Goal: Task Accomplishment & Management: Manage account settings

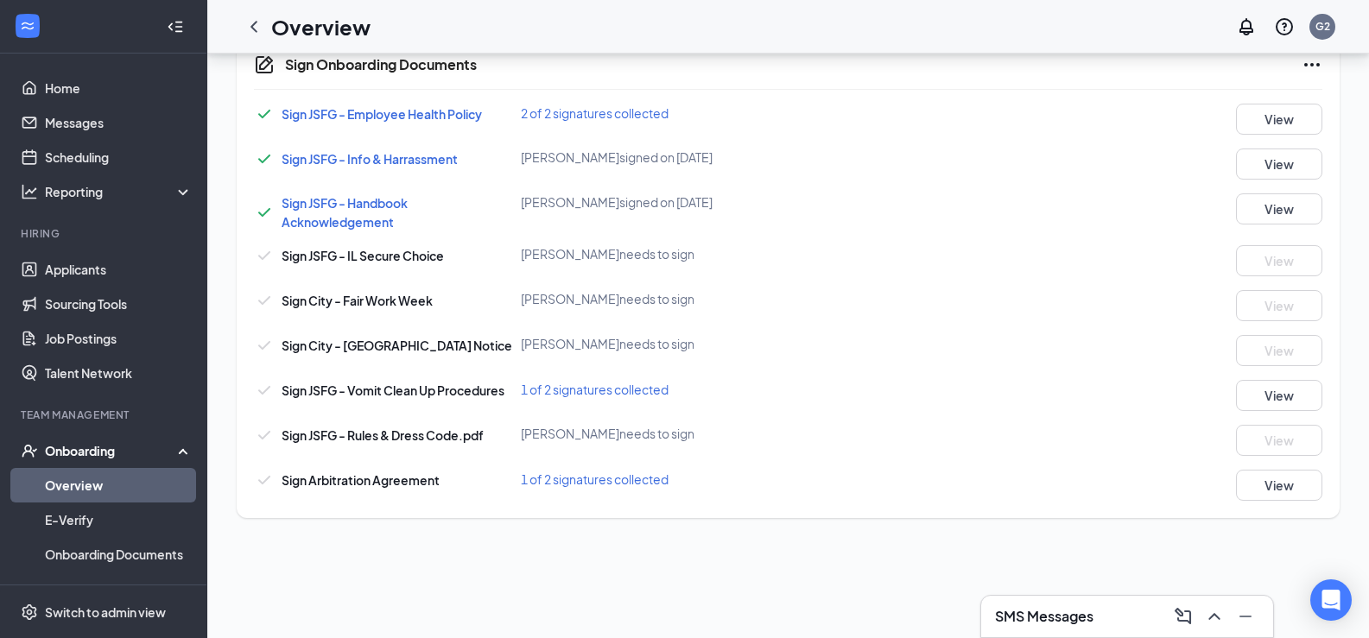
scroll to position [13, 0]
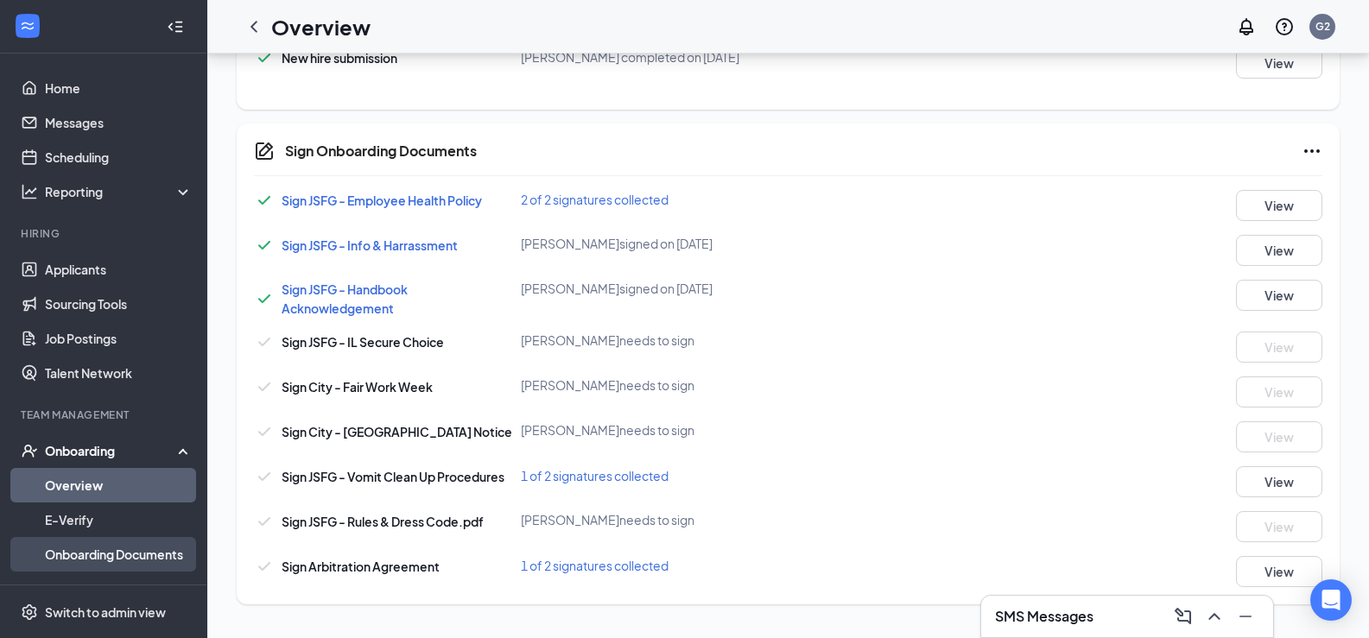
click at [125, 552] on link "Onboarding Documents" at bounding box center [119, 554] width 148 height 35
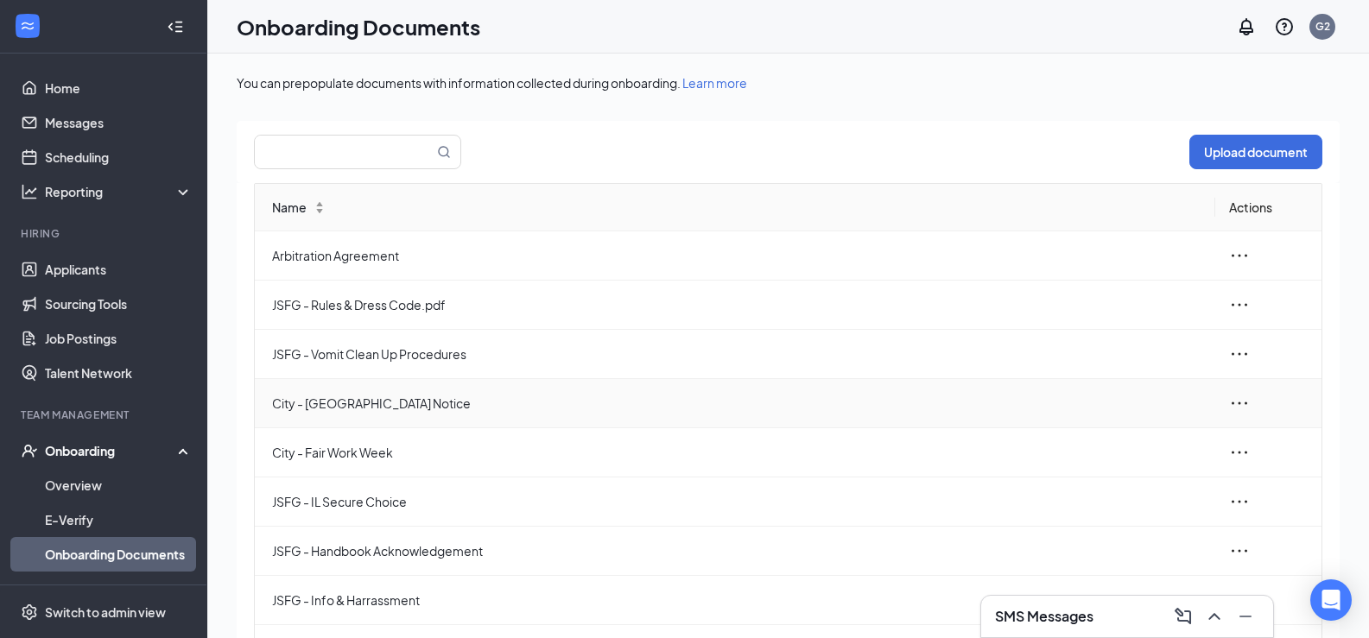
scroll to position [82, 0]
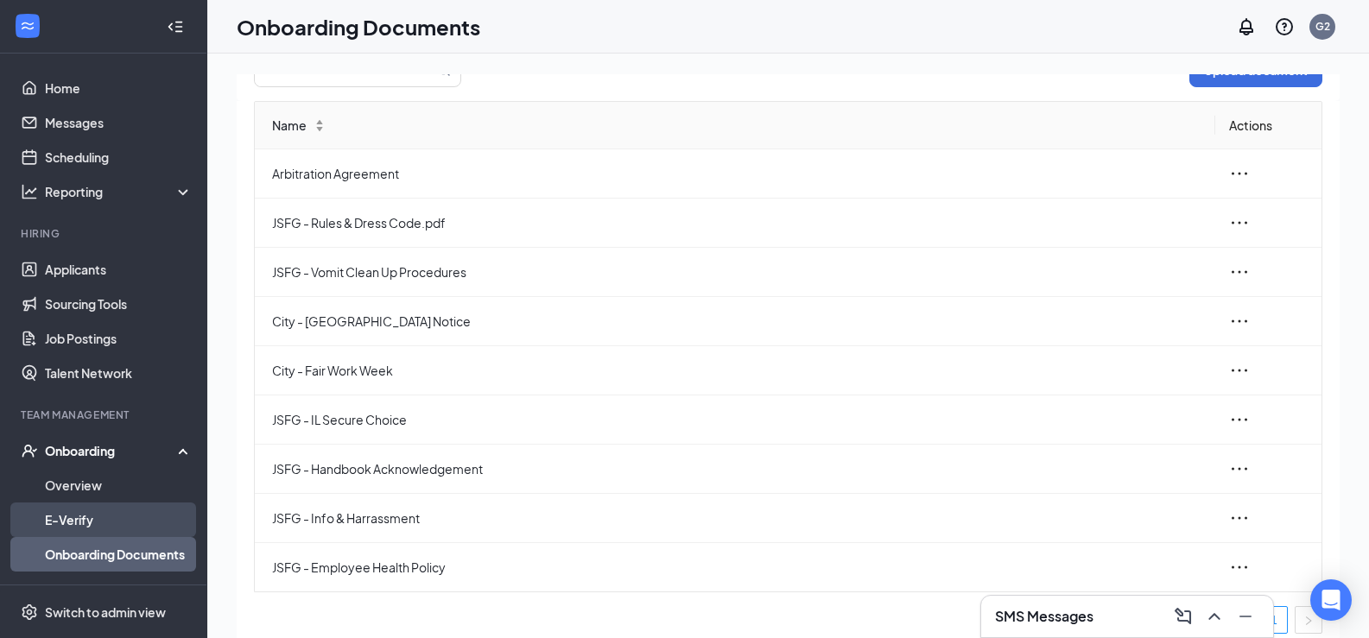
click at [104, 516] on link "E-Verify" at bounding box center [119, 520] width 148 height 35
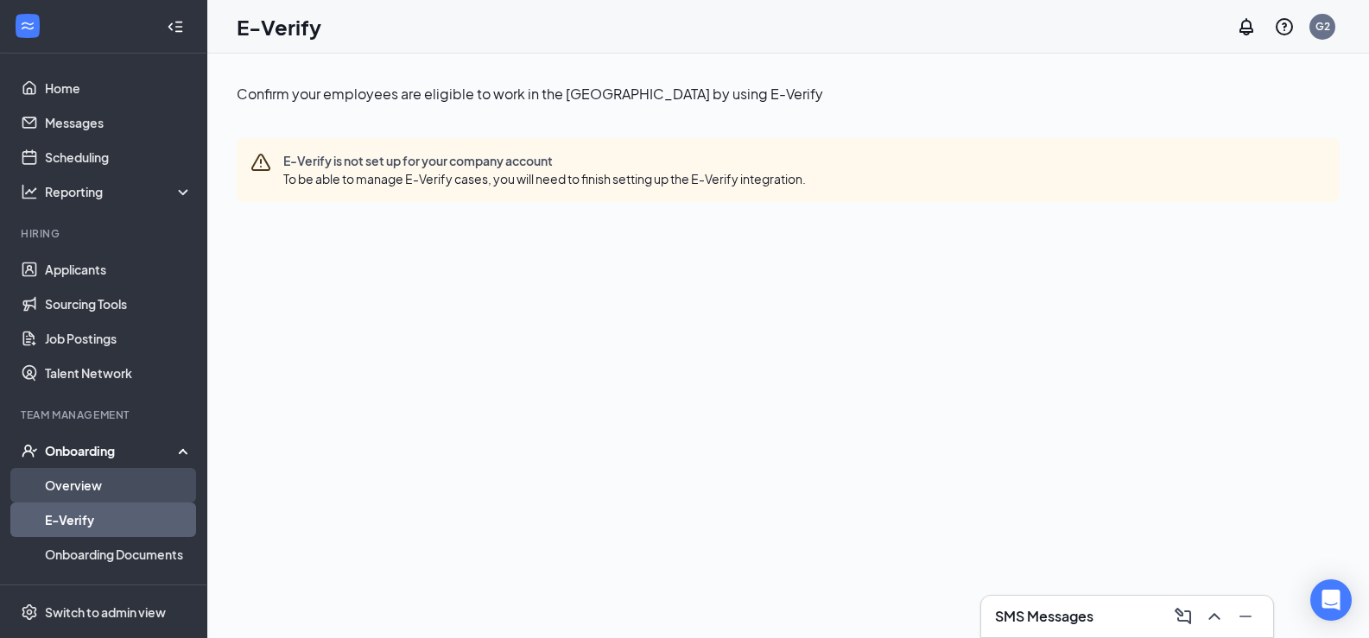
click at [118, 480] on link "Overview" at bounding box center [119, 485] width 148 height 35
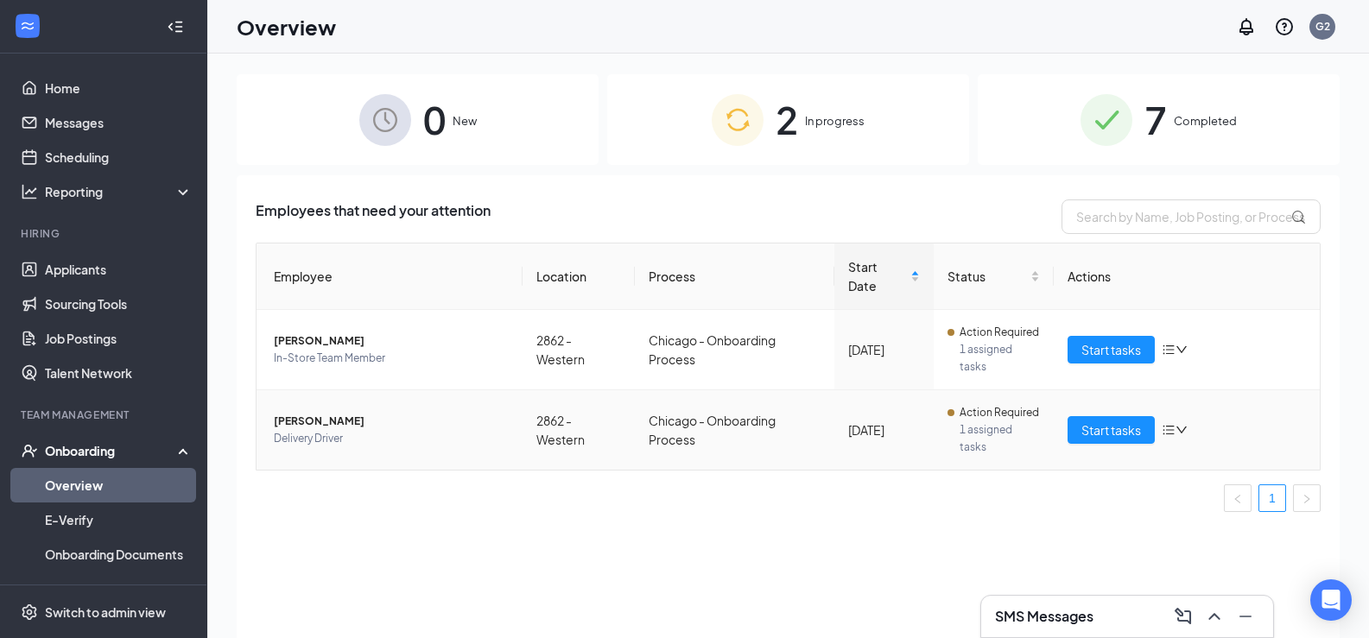
click at [968, 446] on span "1 assigned tasks" at bounding box center [1000, 439] width 80 height 35
click at [972, 425] on span "1 assigned tasks" at bounding box center [1000, 439] width 80 height 35
click at [967, 411] on span "Action Required" at bounding box center [999, 412] width 79 height 17
click at [947, 411] on td "Action Required 1 assigned tasks" at bounding box center [994, 429] width 120 height 79
click at [984, 410] on span "Action Required" at bounding box center [999, 412] width 79 height 17
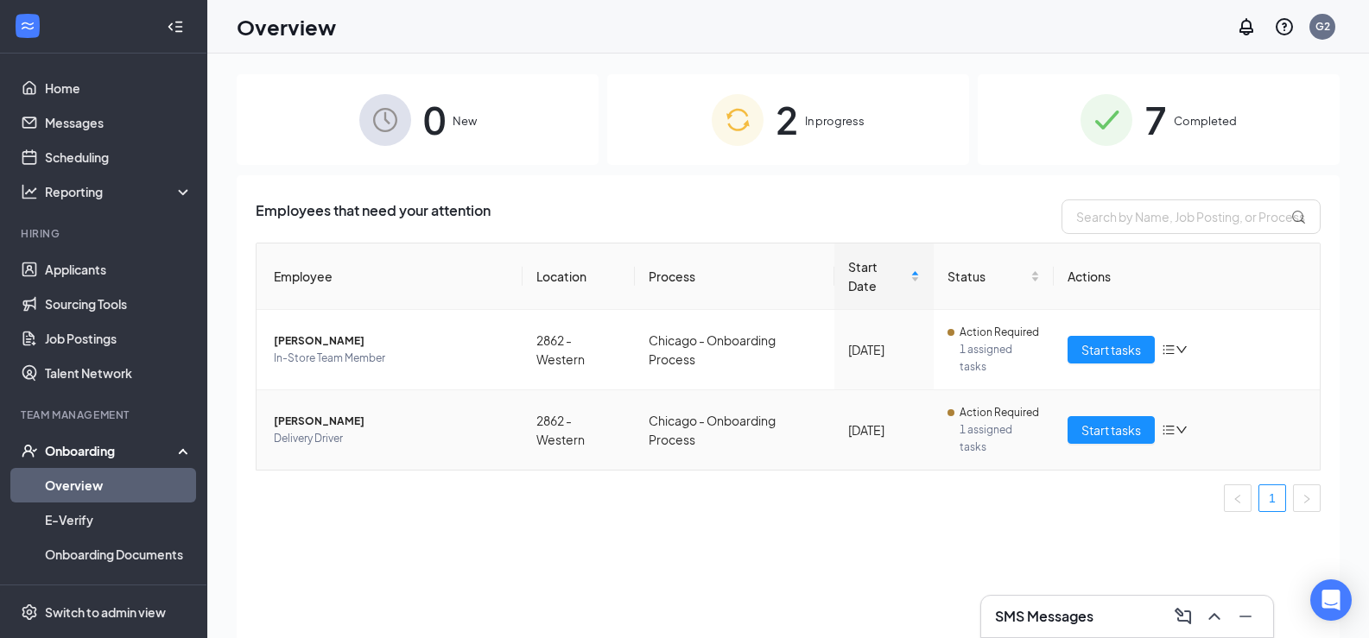
click at [1182, 430] on icon "down" at bounding box center [1182, 430] width 12 height 12
click at [911, 538] on div "Employees that need your attention Employee Location Process Start Date Status …" at bounding box center [788, 428] width 1103 height 506
click at [1101, 435] on span "Start tasks" at bounding box center [1112, 430] width 60 height 19
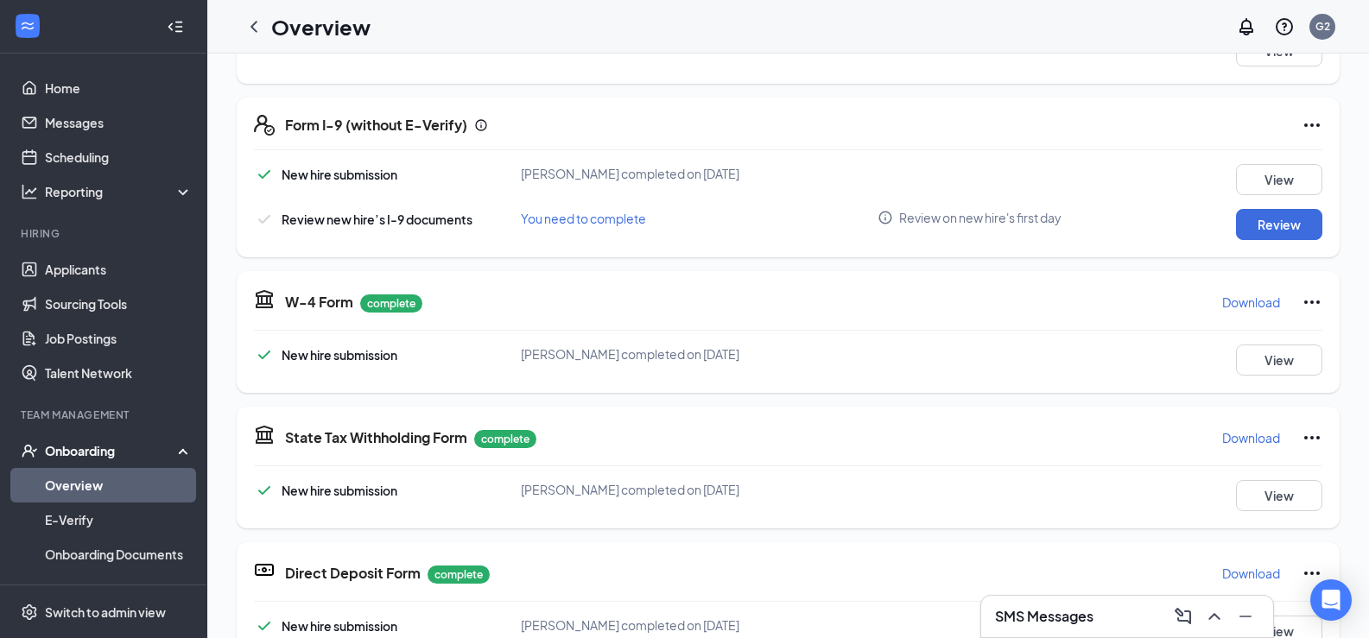
scroll to position [531, 0]
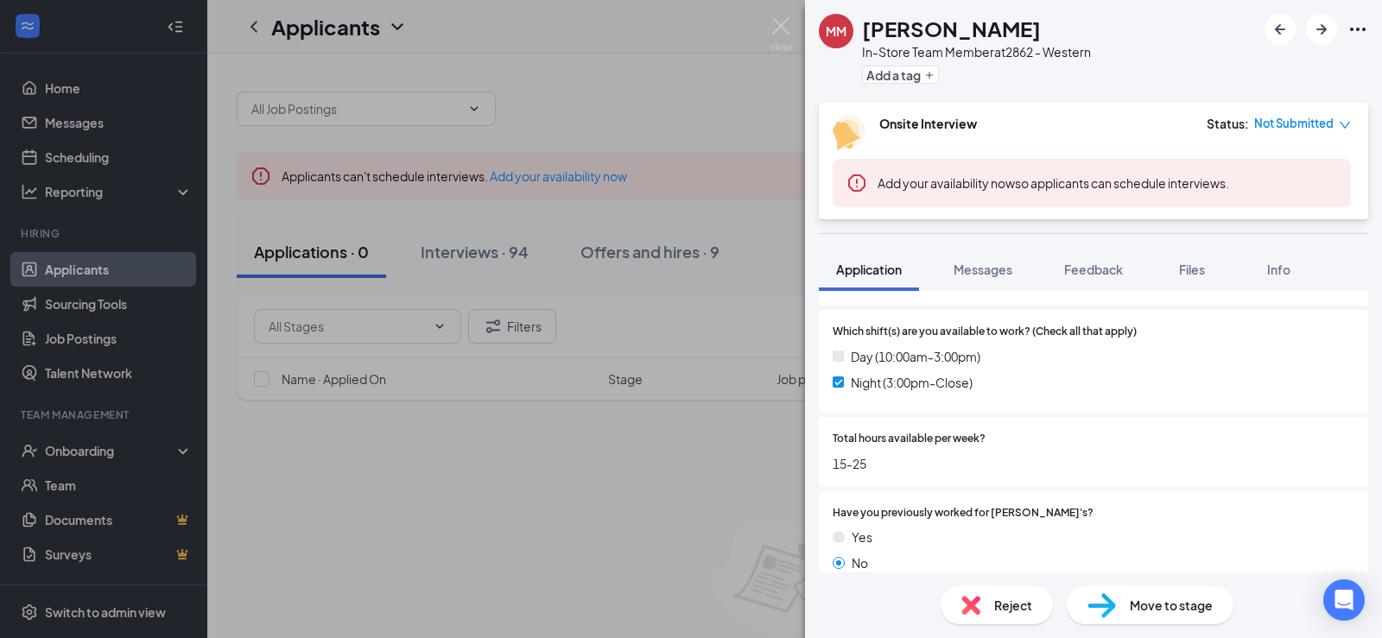
scroll to position [691, 0]
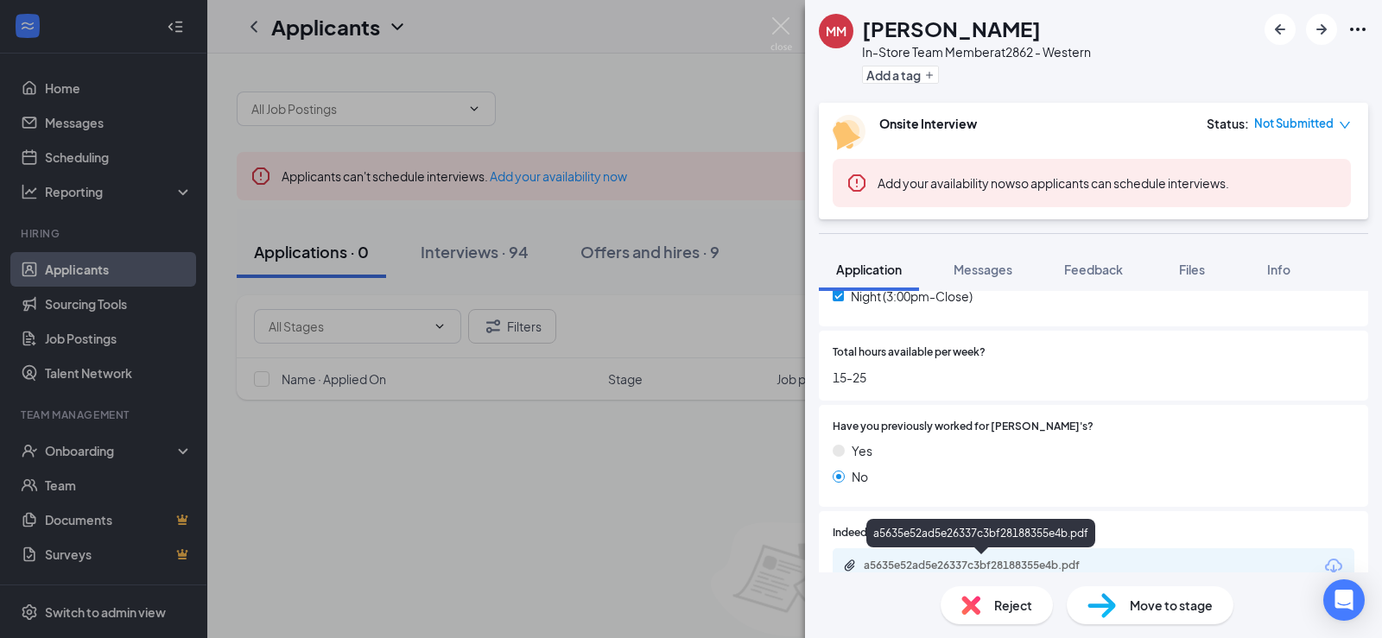
click at [917, 564] on div "a5635e52ad5e26337c3bf28188355e4b.pdf" at bounding box center [985, 566] width 242 height 14
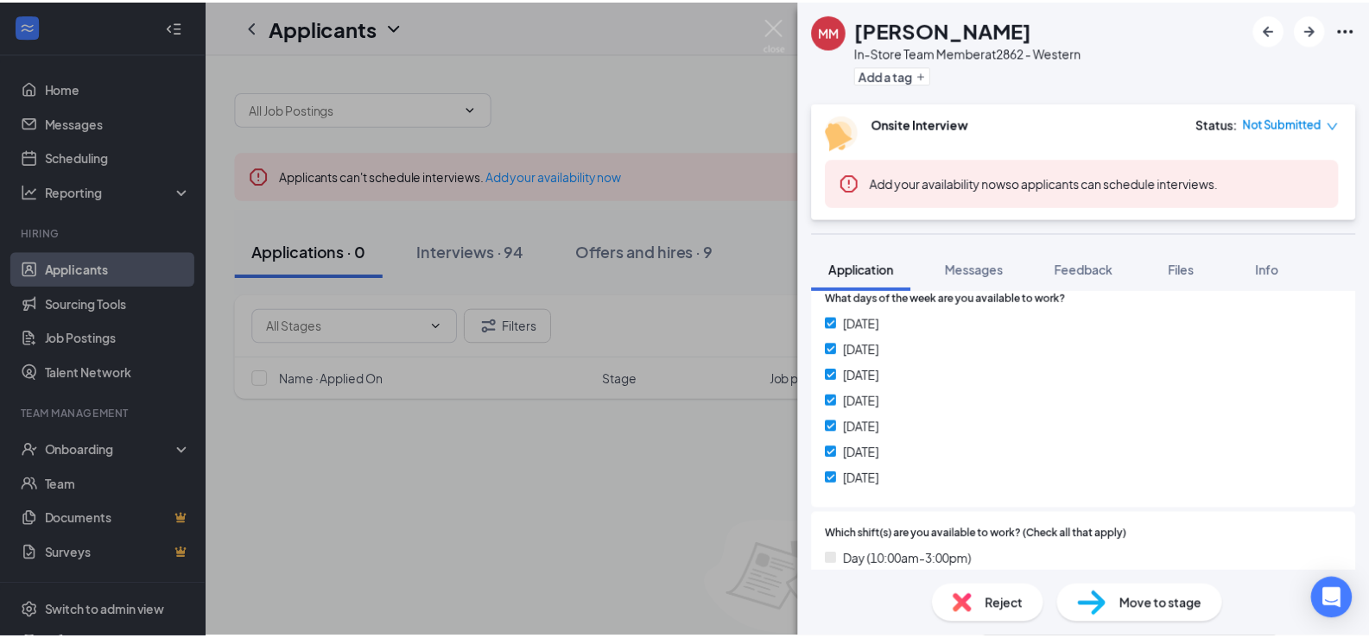
scroll to position [518, 0]
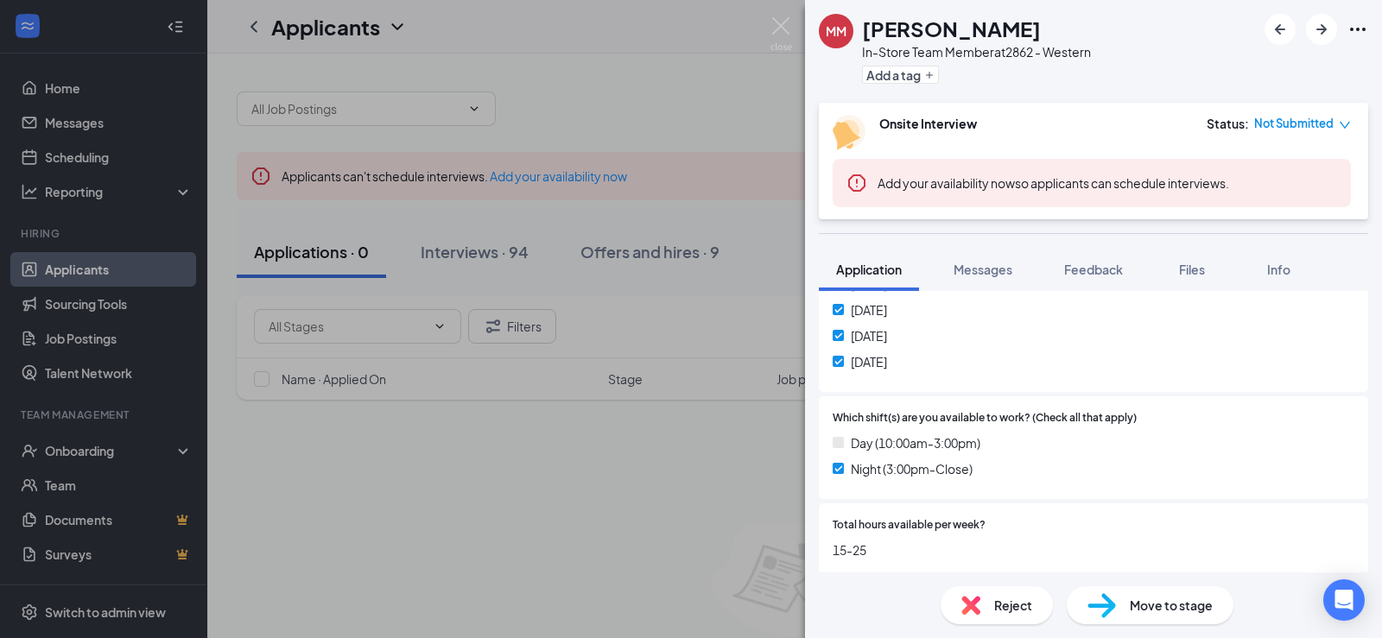
click at [695, 469] on div "MM Marley Mayer In-Store Team Member at 2862 - Western Add a tag Onsite Intervi…" at bounding box center [691, 319] width 1382 height 638
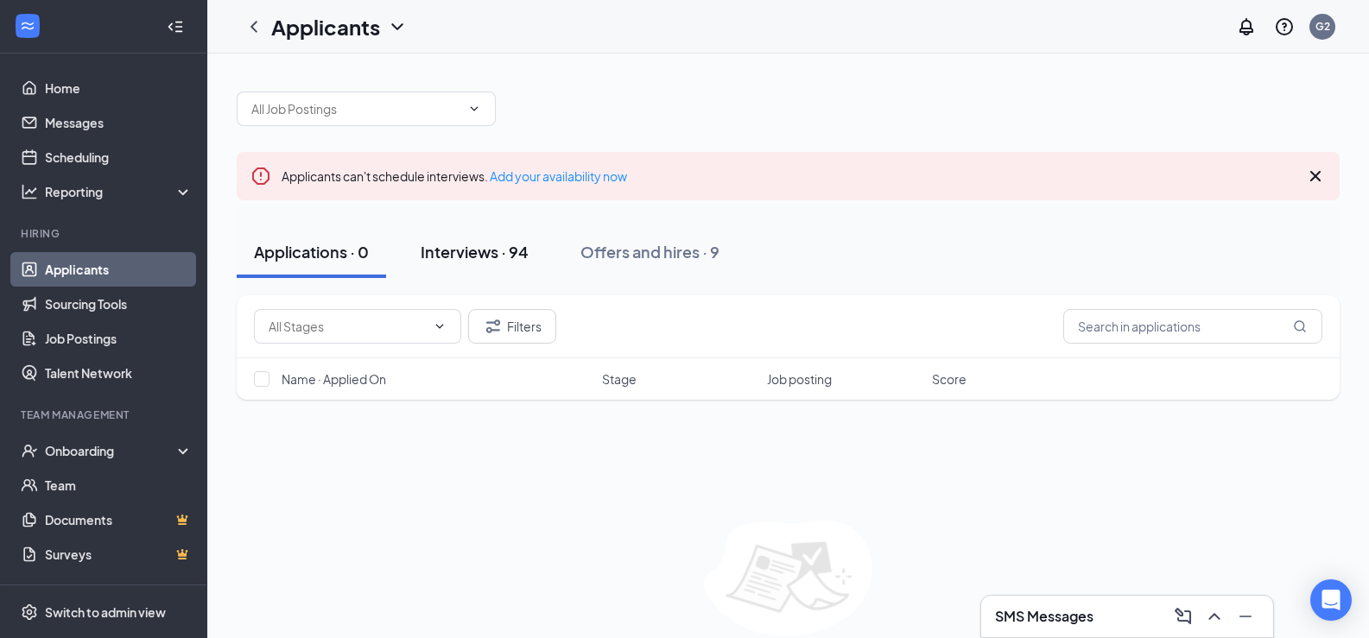
click at [473, 254] on div "Interviews · 94" at bounding box center [475, 252] width 108 height 22
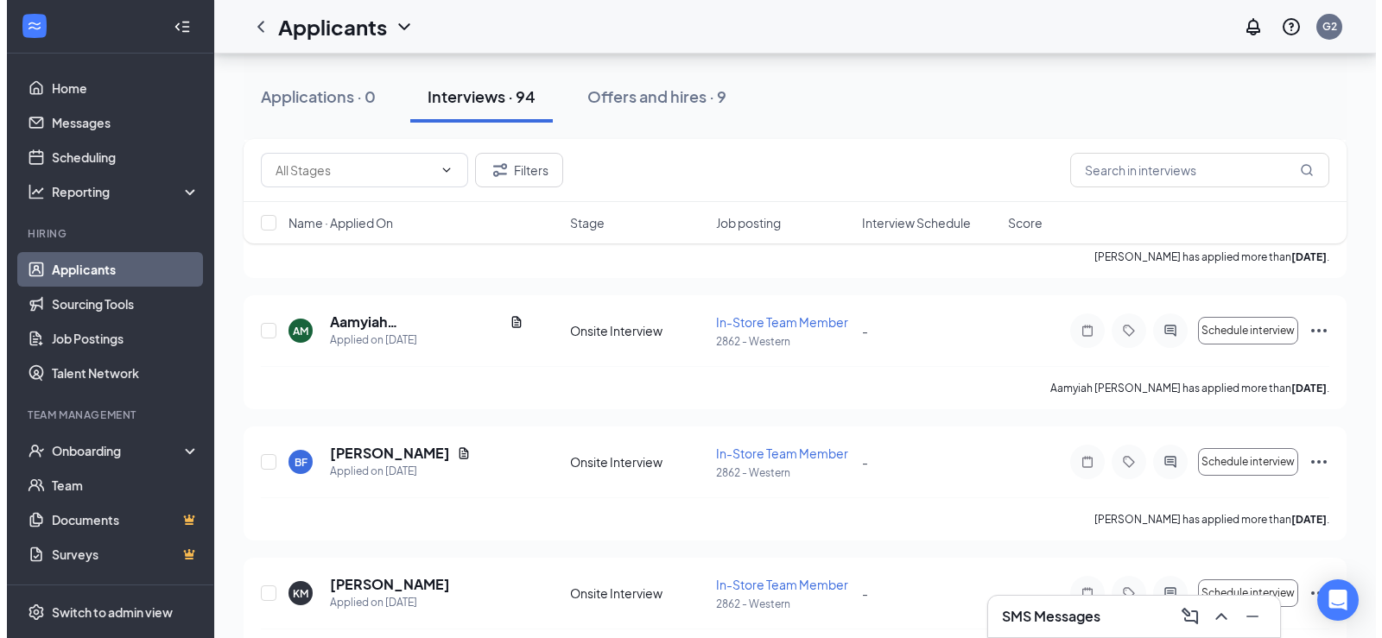
scroll to position [605, 0]
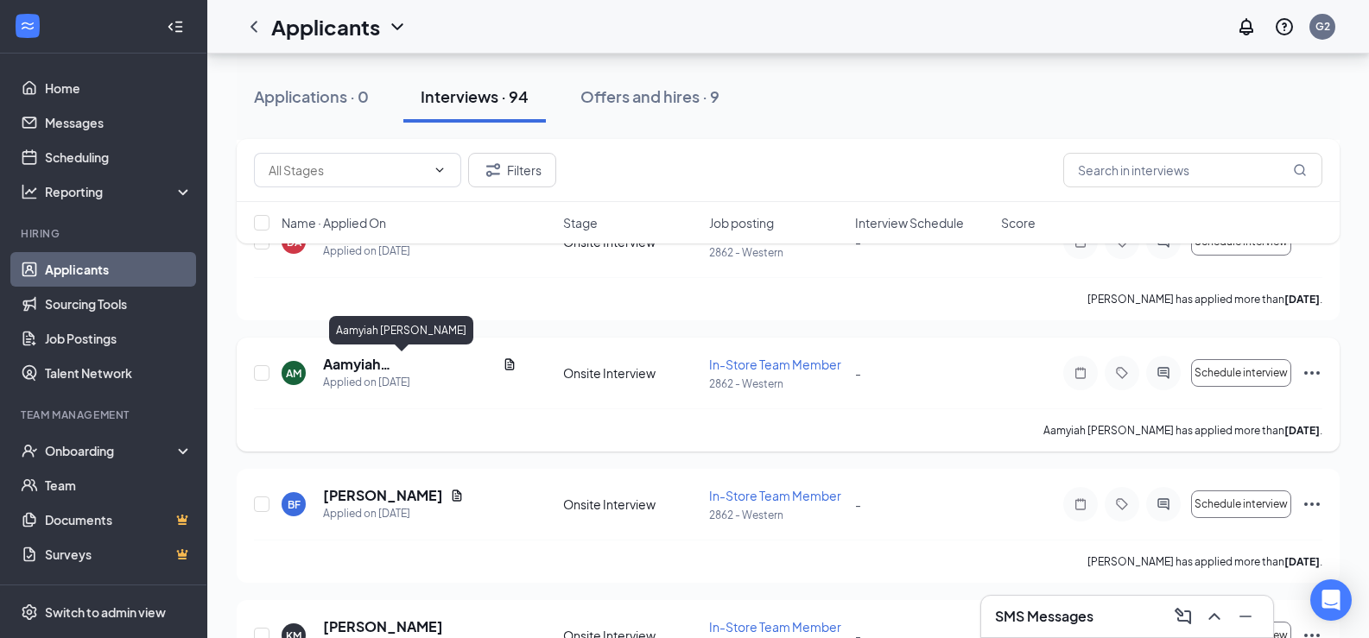
click at [381, 365] on h5 "Aamyiah Mills" at bounding box center [409, 364] width 173 height 19
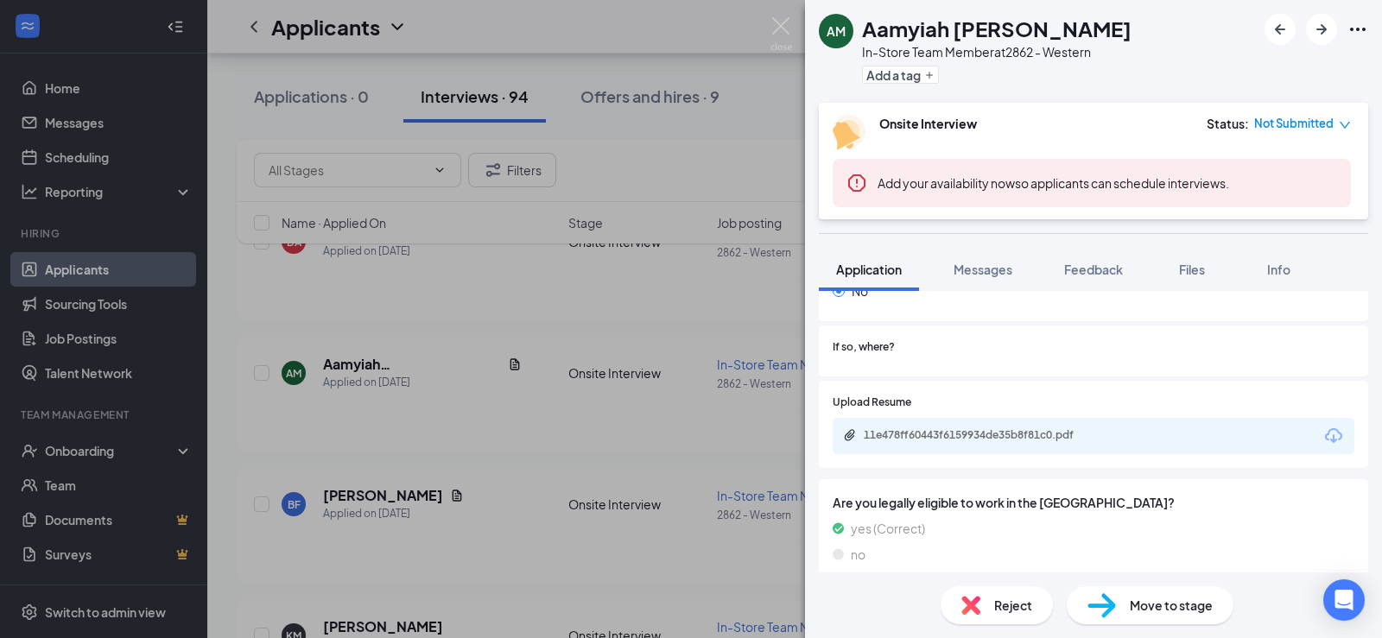
scroll to position [893, 0]
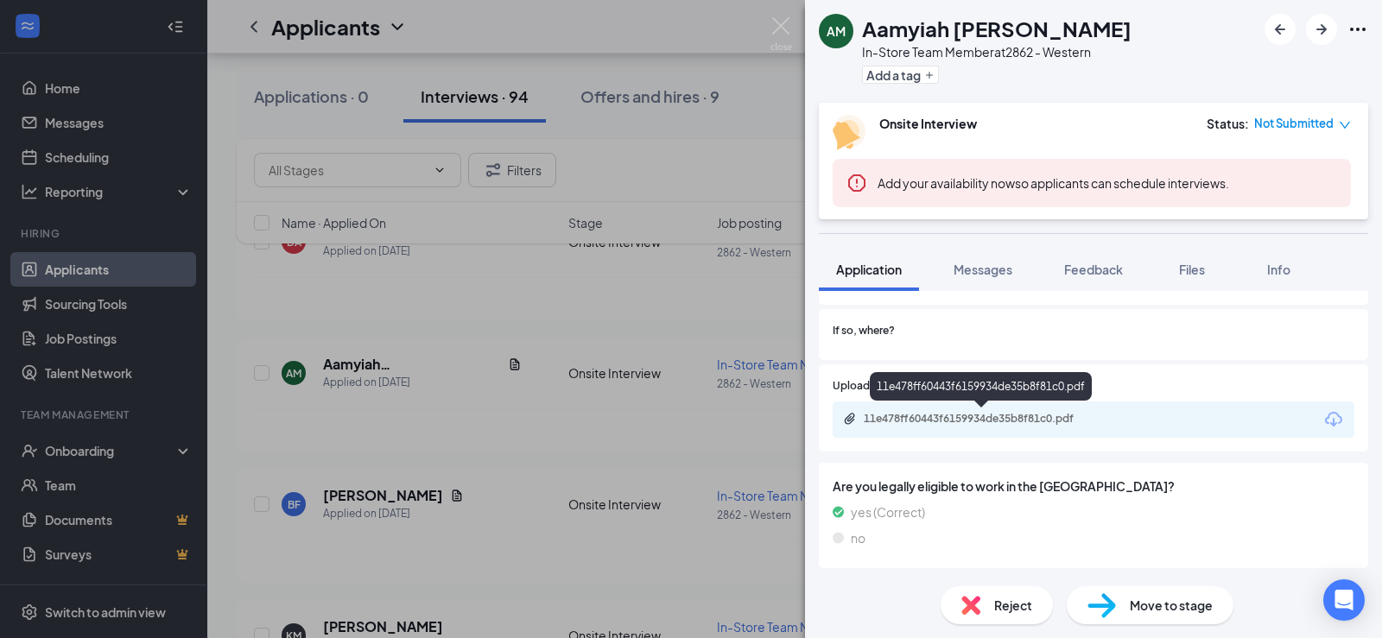
click at [990, 420] on div "11e478ff60443f6159934de35b8f81c0.pdf" at bounding box center [985, 419] width 242 height 14
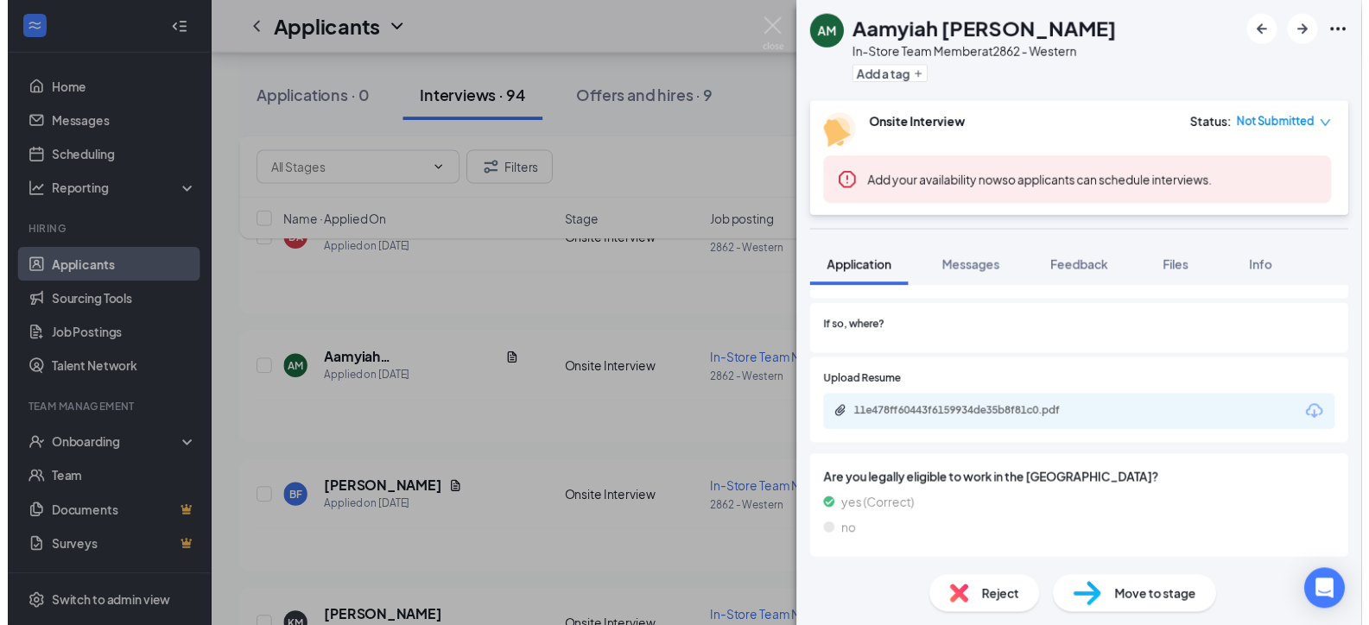
scroll to position [886, 0]
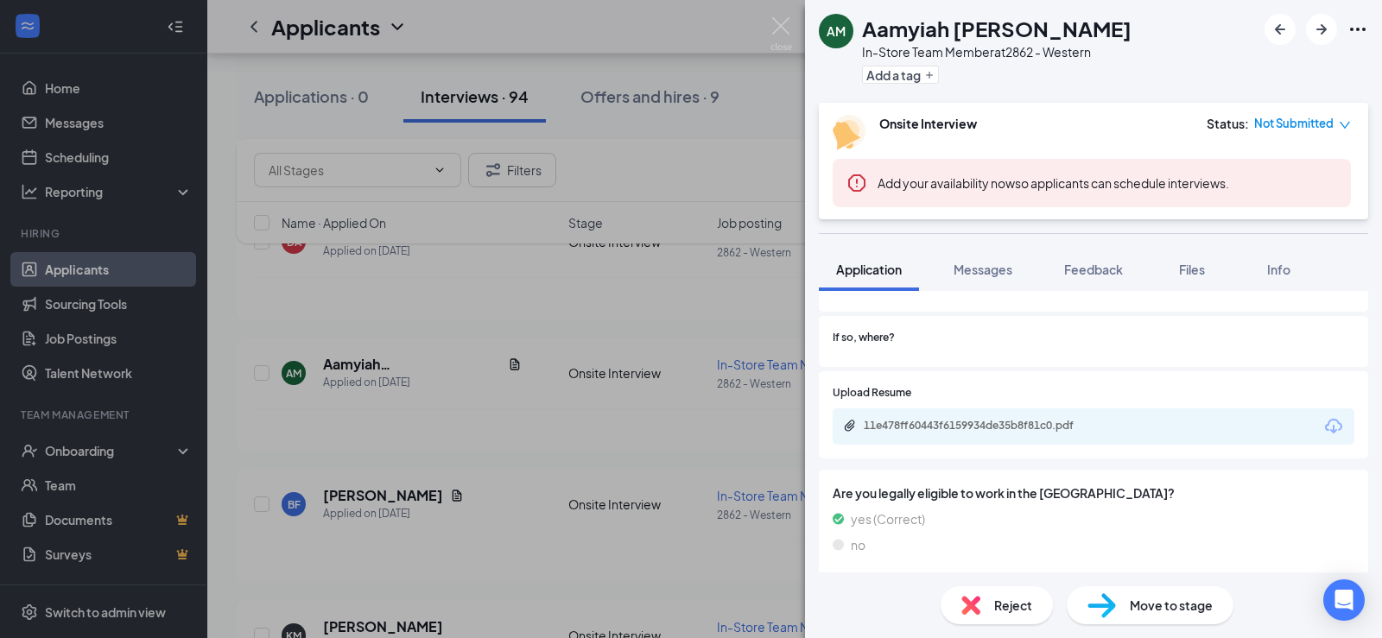
click at [762, 117] on div "AM Aamyiah Mills In-Store Team Member at 2862 - Western Add a tag Onsite Interv…" at bounding box center [691, 319] width 1382 height 638
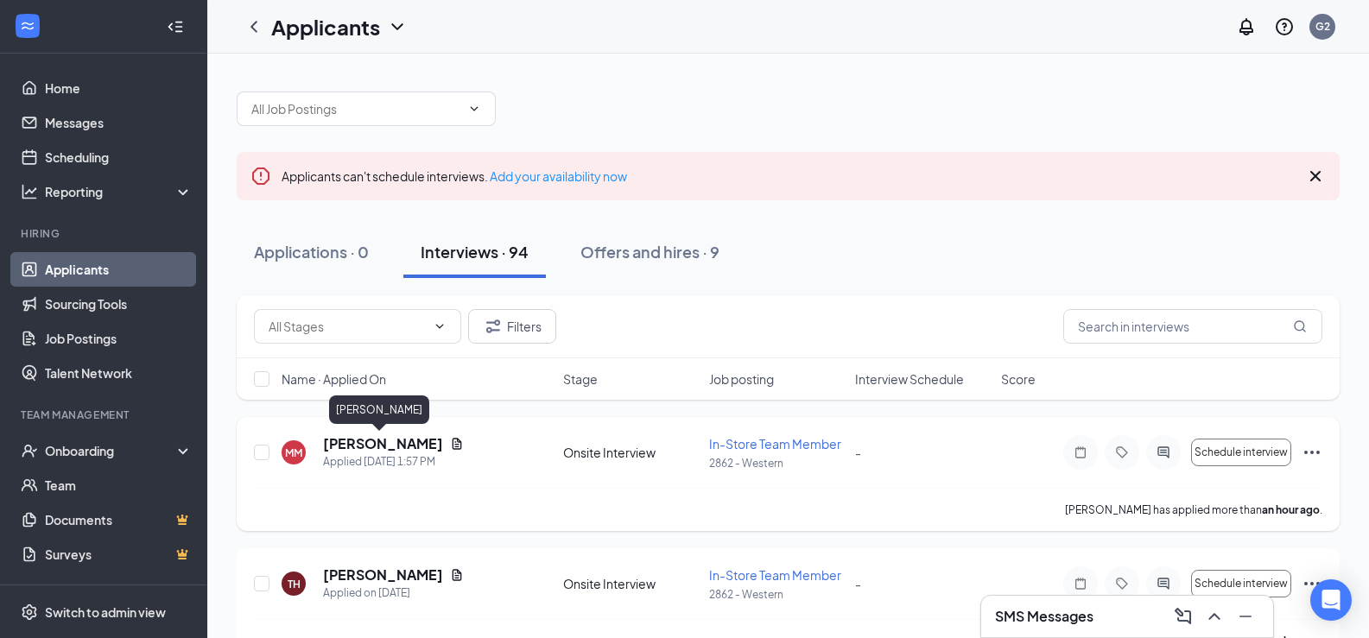
click at [385, 446] on h5 "Marley Mayer" at bounding box center [383, 444] width 120 height 19
